Goal: Check status: Check status

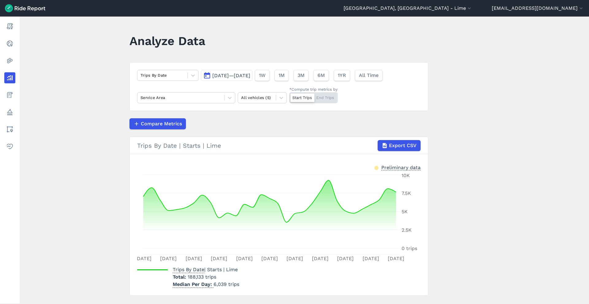
scroll to position [0, 0]
click at [250, 76] on span "[DATE]—[DATE]" at bounding box center [231, 75] width 38 height 6
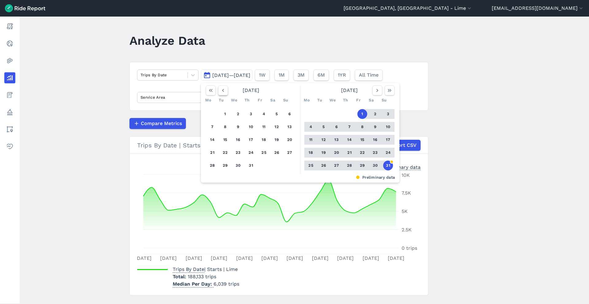
click at [223, 91] on icon "button" at bounding box center [223, 90] width 6 height 6
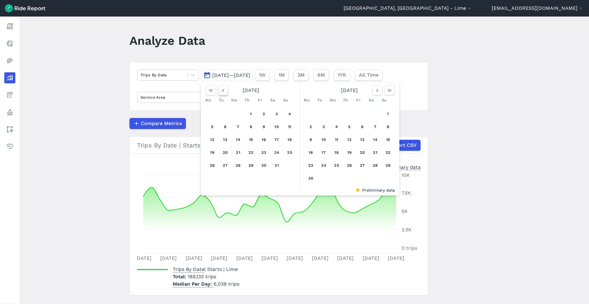
click at [223, 91] on icon "button" at bounding box center [223, 90] width 6 height 6
click at [235, 115] on button "1" at bounding box center [238, 114] width 10 height 10
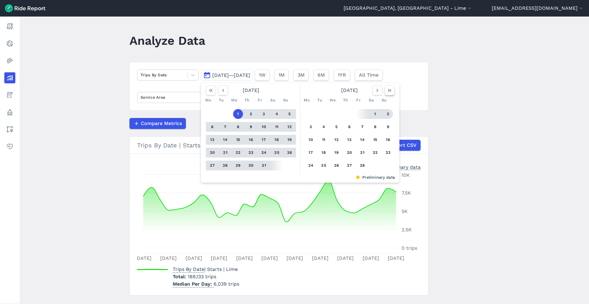
click at [391, 90] on icon "button" at bounding box center [390, 90] width 6 height 6
click at [311, 114] on button "1" at bounding box center [311, 114] width 10 height 10
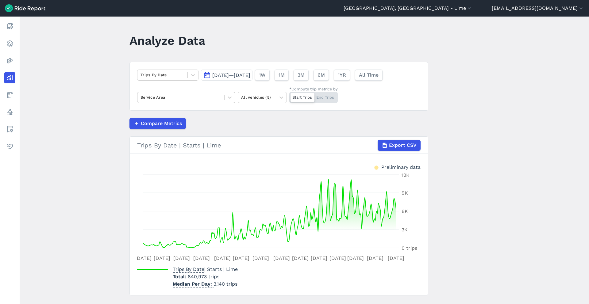
click at [218, 97] on div at bounding box center [181, 97] width 81 height 7
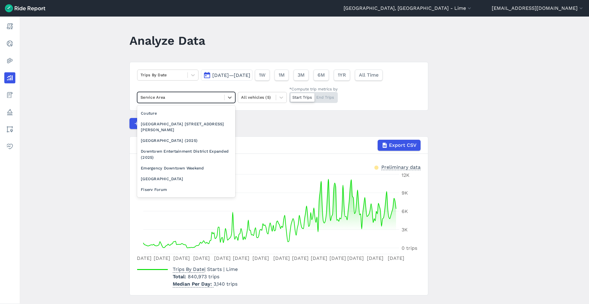
scroll to position [473, 0]
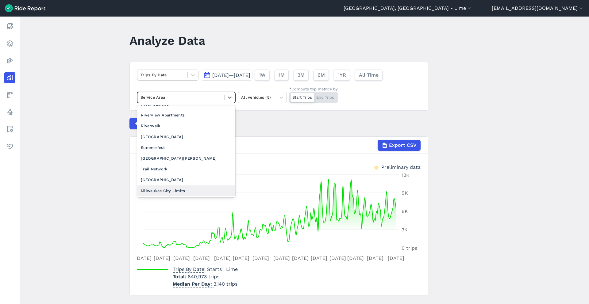
click at [175, 189] on div "Milwaukee City Limits" at bounding box center [186, 191] width 98 height 11
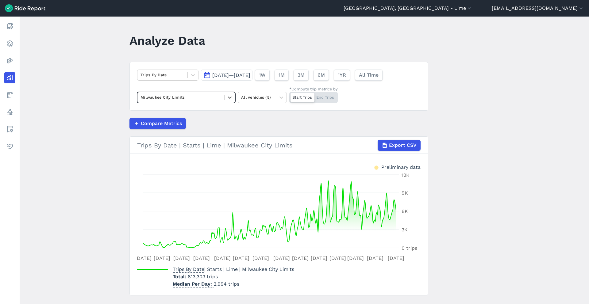
click at [250, 73] on span "[DATE]—[DATE]" at bounding box center [231, 75] width 38 height 6
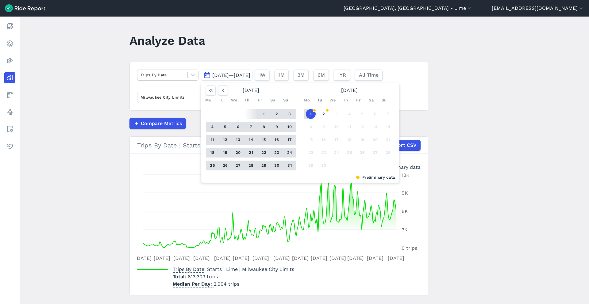
click at [262, 113] on button "1" at bounding box center [264, 114] width 10 height 10
click at [287, 170] on button "31" at bounding box center [290, 166] width 10 height 10
